Goal: Task Accomplishment & Management: Manage account settings

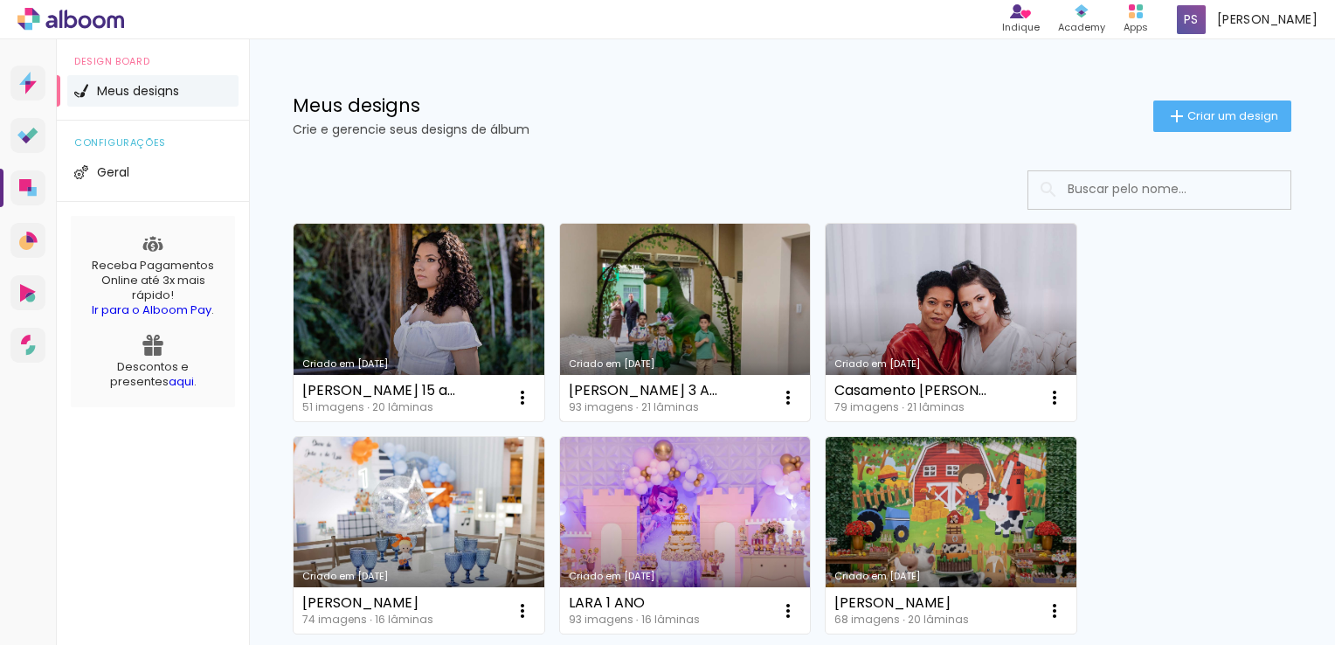
click at [698, 301] on link "Criado em [DATE]" at bounding box center [685, 322] width 251 height 197
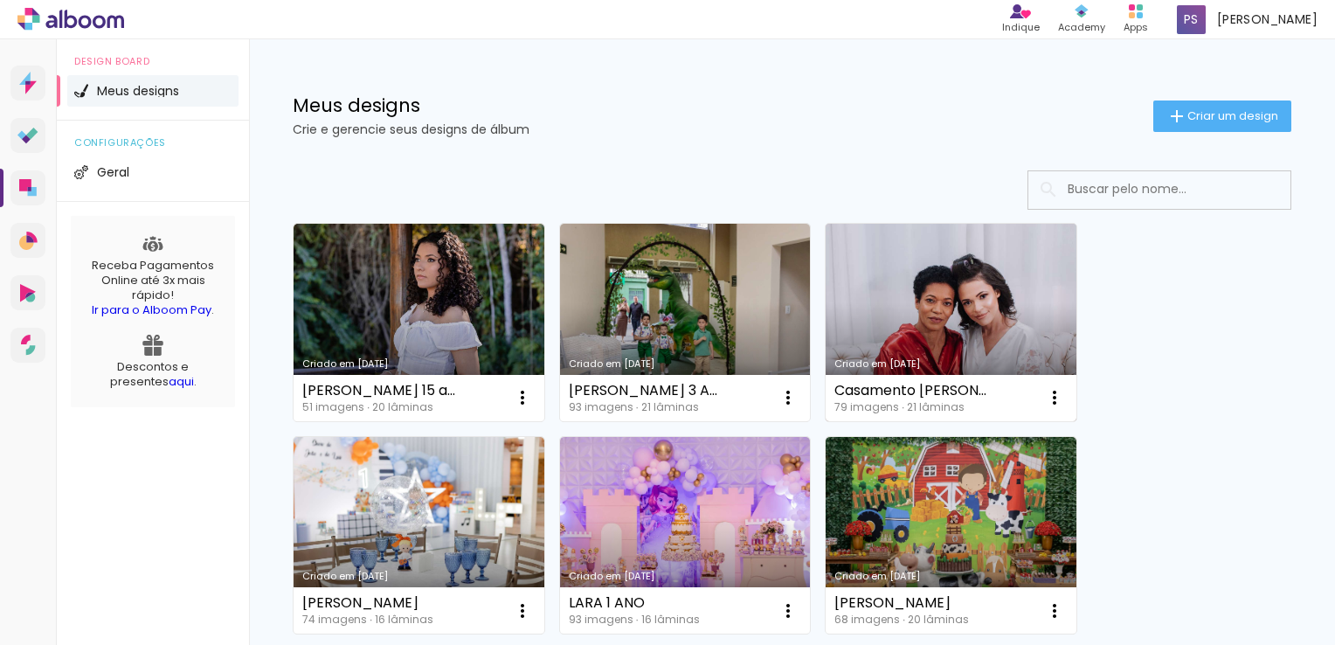
click at [959, 257] on link "Criado em [DATE]" at bounding box center [951, 322] width 251 height 197
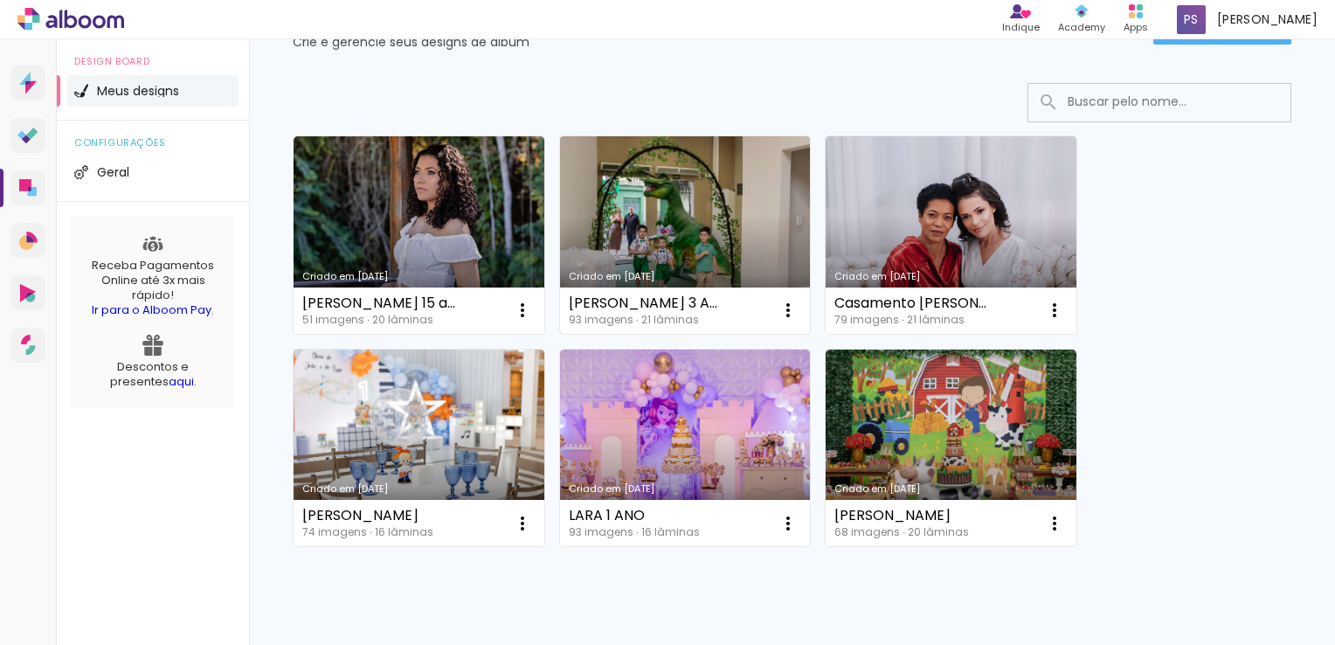
scroll to position [150, 0]
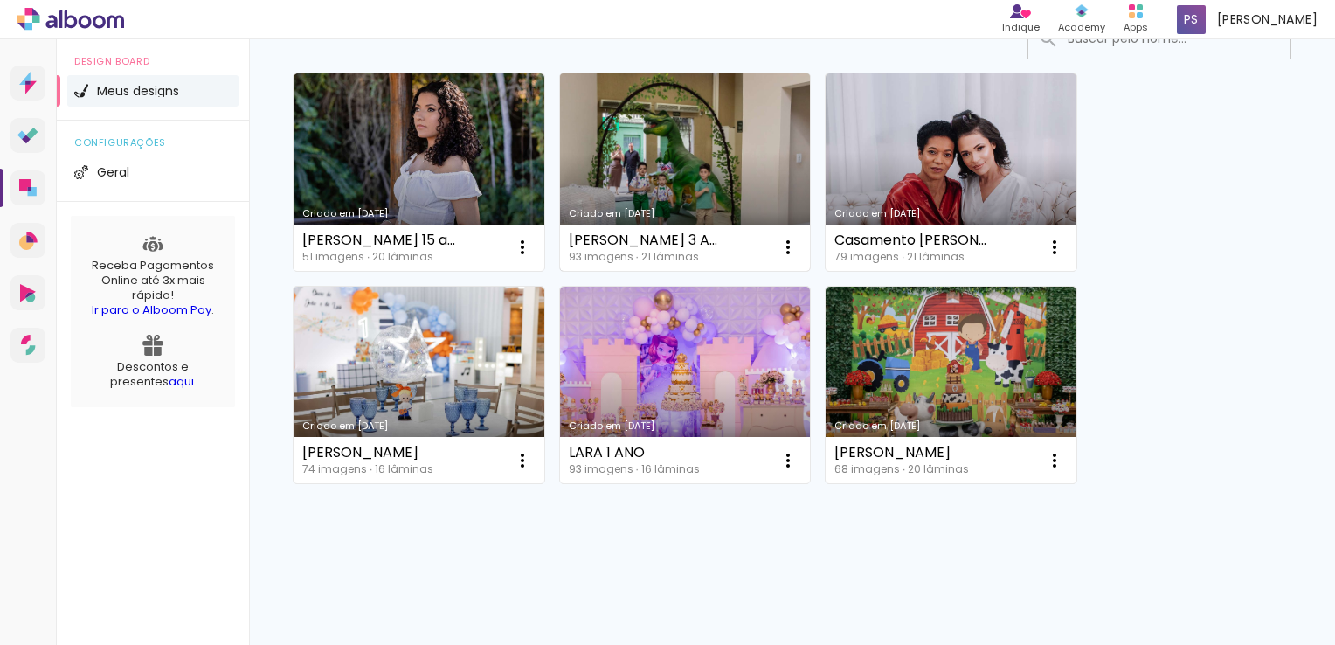
click at [699, 139] on link "Criado em [DATE]" at bounding box center [685, 171] width 251 height 197
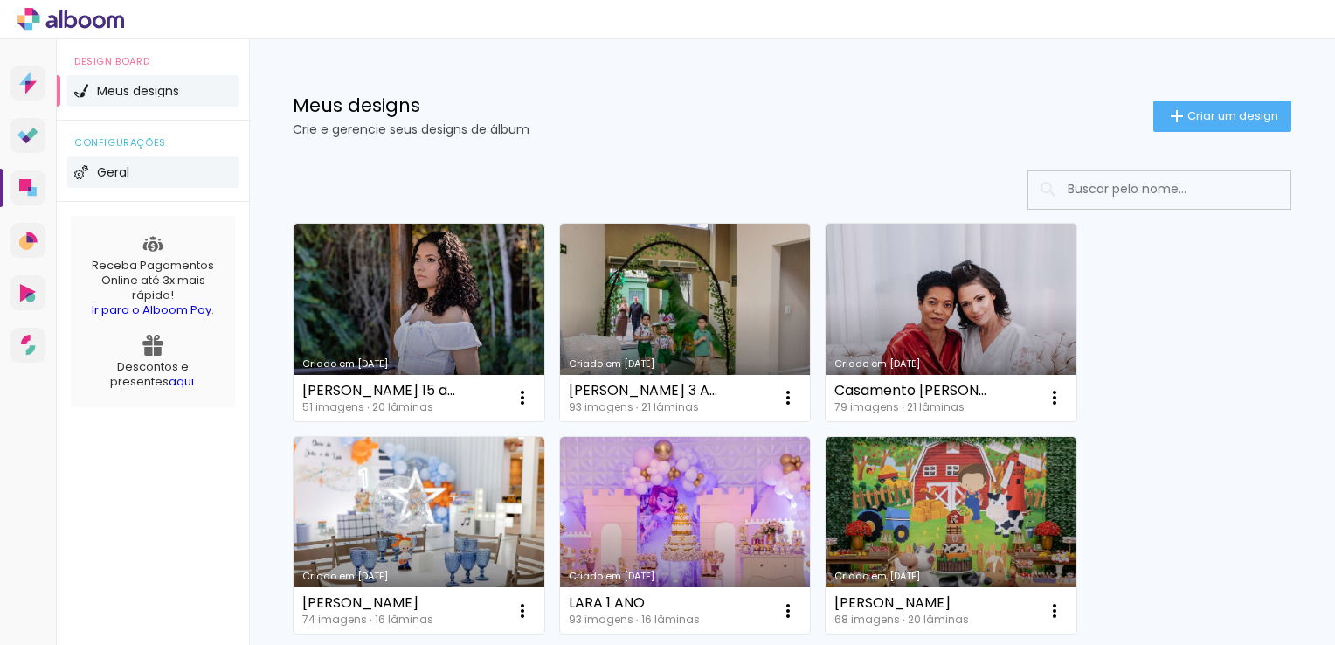
click at [121, 171] on span "Geral" at bounding box center [113, 172] width 32 height 12
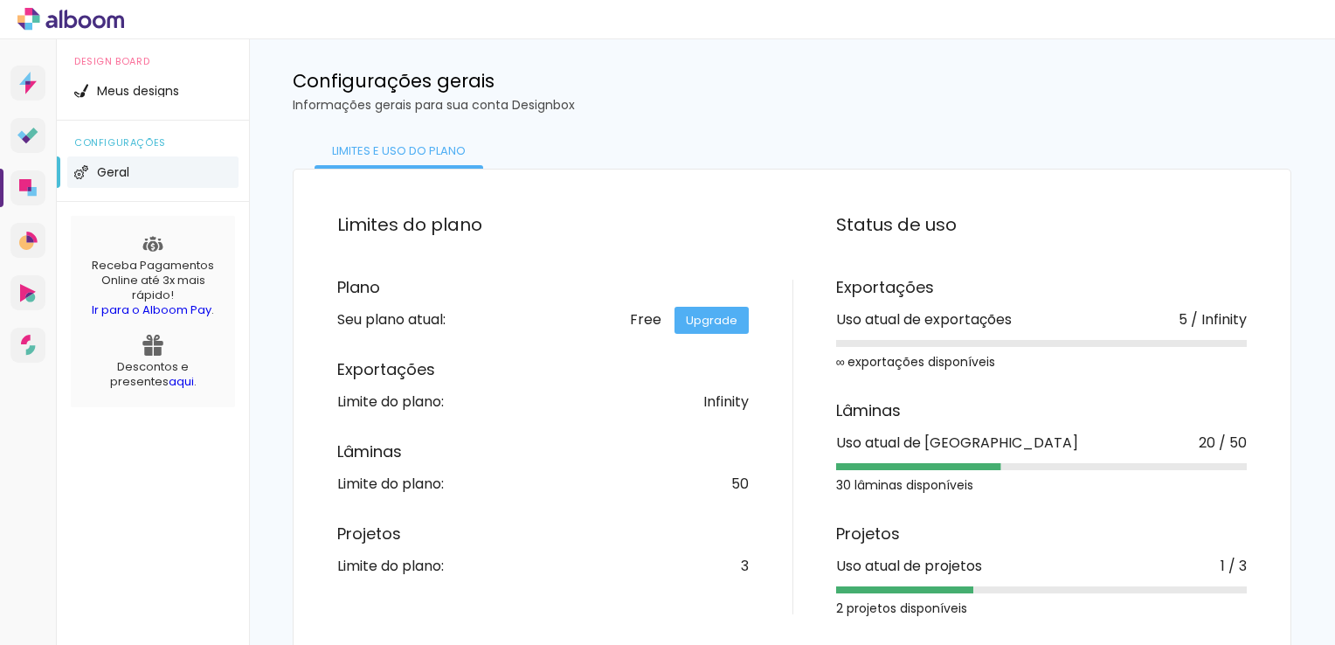
scroll to position [38, 0]
